Goal: Check status: Check status

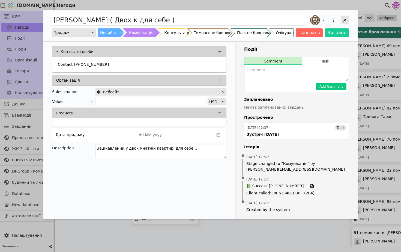
click at [343, 20] on icon "Add Opportunity" at bounding box center [344, 20] width 5 height 5
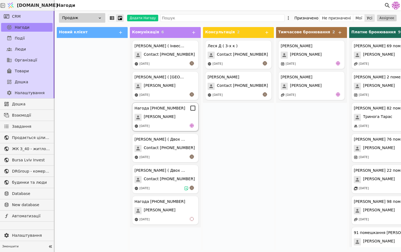
click at [164, 123] on div "[DATE]" at bounding box center [165, 125] width 62 height 5
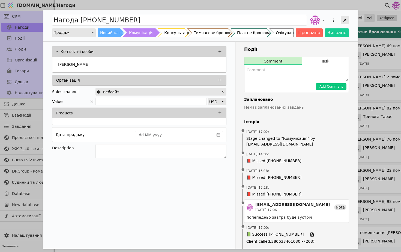
click at [346, 19] on icon "Add Opportunity" at bounding box center [344, 20] width 5 height 5
click at [342, 18] on div "Add Opportunity" at bounding box center [344, 20] width 8 height 8
